Goal: Information Seeking & Learning: Learn about a topic

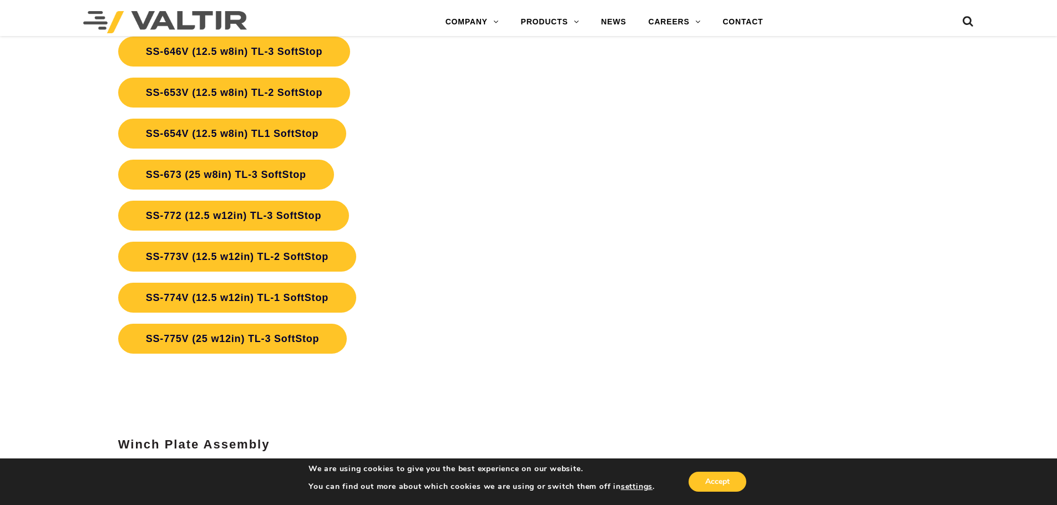
scroll to position [4216, 0]
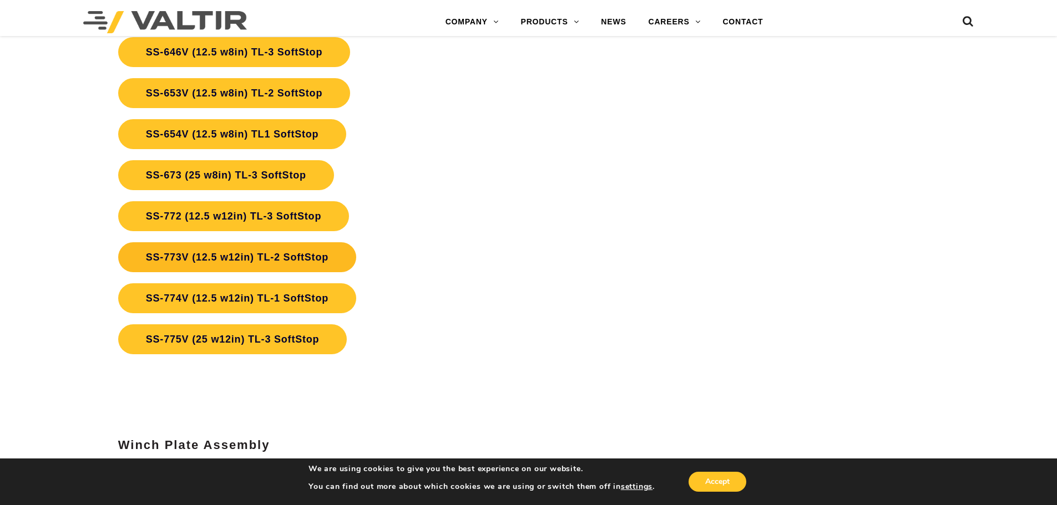
click at [265, 258] on link "SS-773V (12.5 w12in) TL-2 SoftStop" at bounding box center [237, 257] width 238 height 30
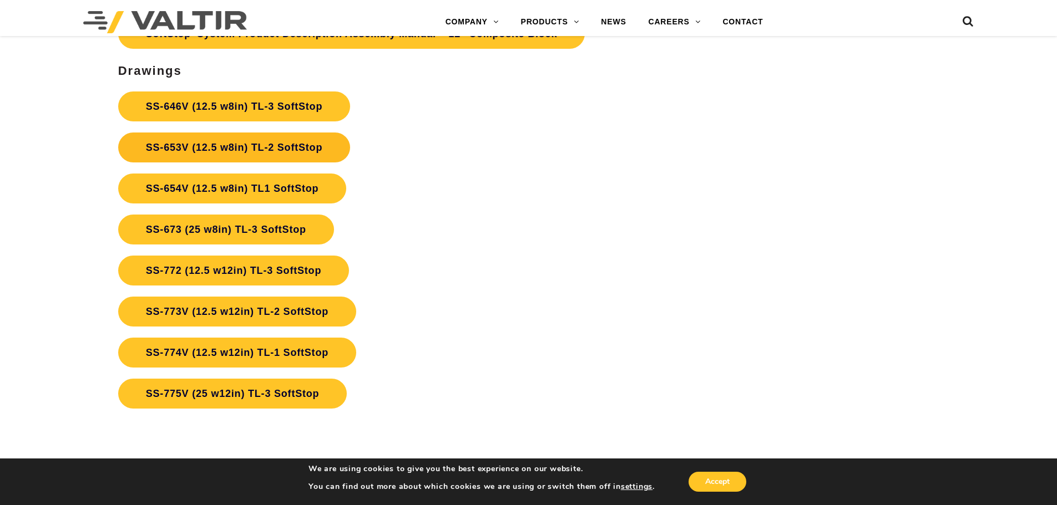
scroll to position [4161, 0]
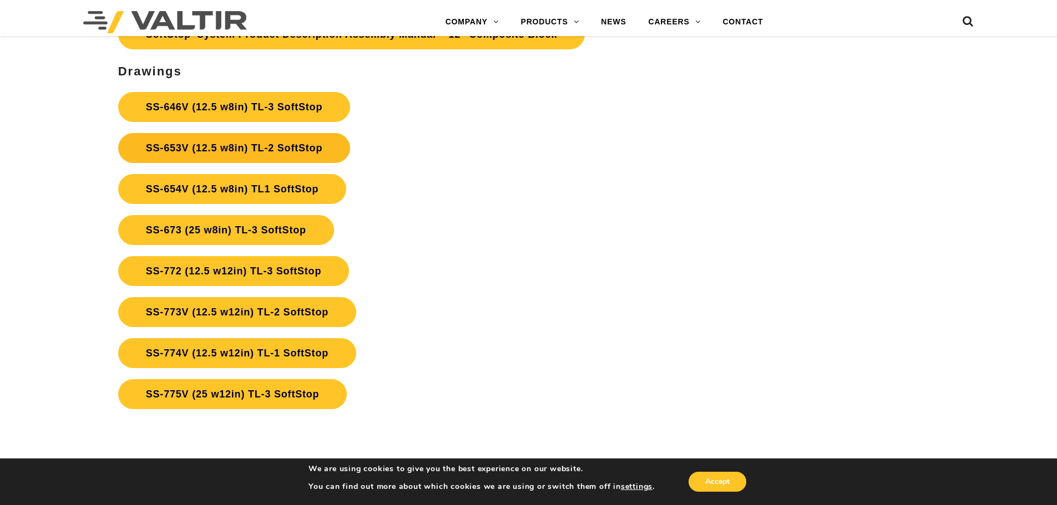
click at [258, 145] on link "SS-653V (12.5 w8in) TL-2 SoftStop" at bounding box center [234, 148] width 232 height 30
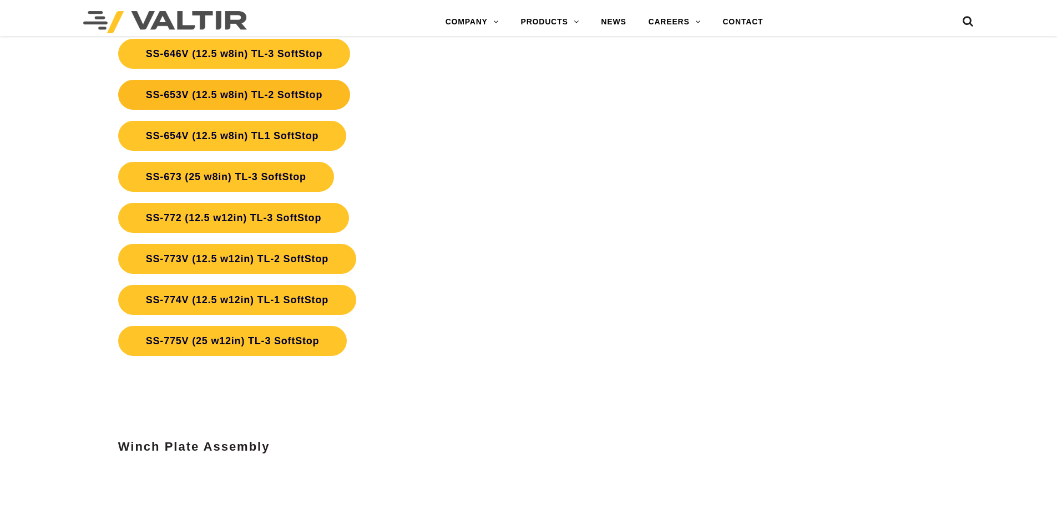
scroll to position [4161, 0]
